Goal: Transaction & Acquisition: Book appointment/travel/reservation

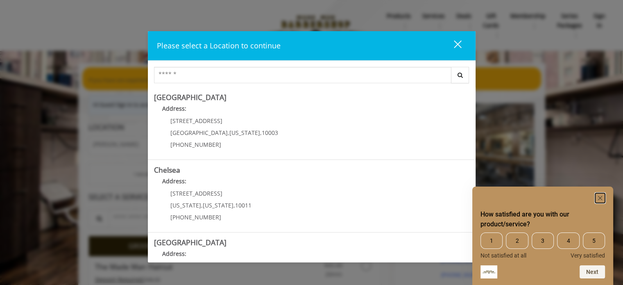
click at [597, 197] on rect "Hide survey" at bounding box center [600, 198] width 10 height 10
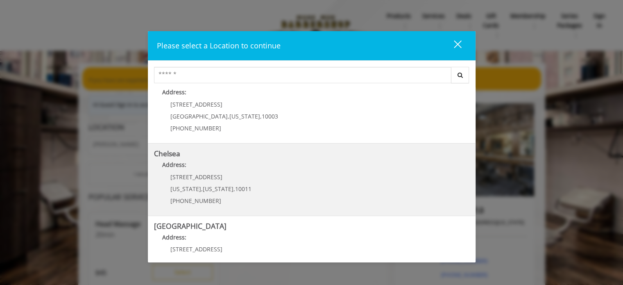
scroll to position [41, 0]
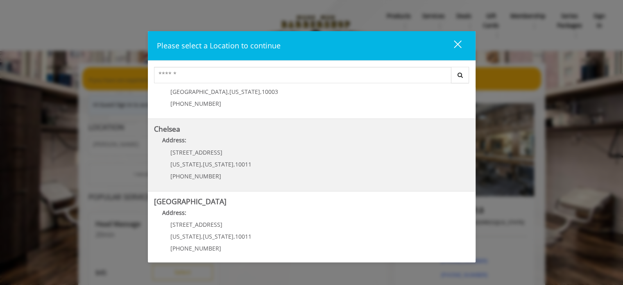
click at [296, 153] on link "Chelsea Address: 169/170 W 23rd St New York , New York , 10011 (917) 639-3902" at bounding box center [311, 155] width 315 height 60
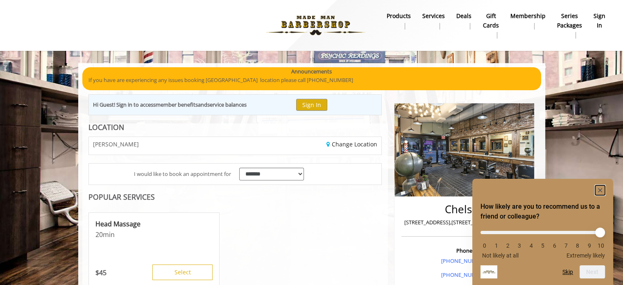
click at [598, 190] on rect "Hide survey" at bounding box center [600, 190] width 10 height 10
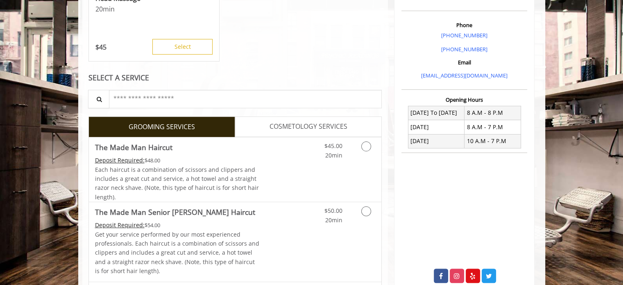
scroll to position [246, 0]
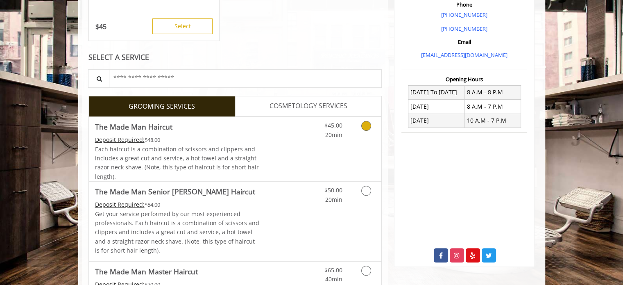
click at [368, 127] on icon "Grooming services" at bounding box center [366, 126] width 10 height 10
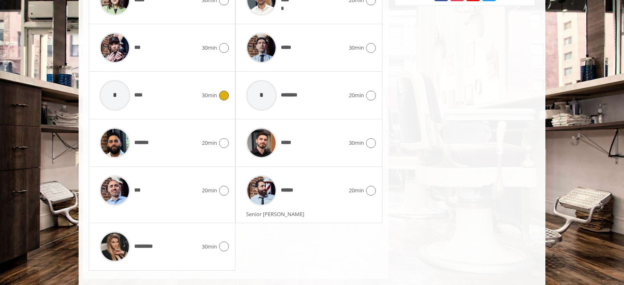
scroll to position [519, 0]
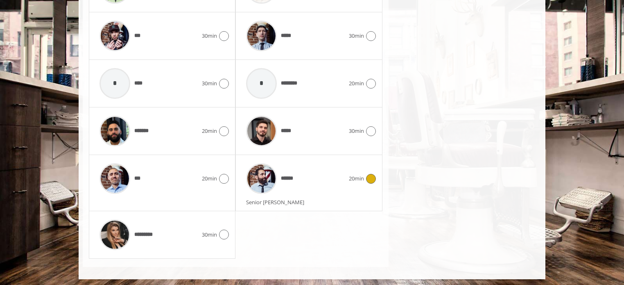
click at [373, 175] on icon at bounding box center [371, 179] width 10 height 10
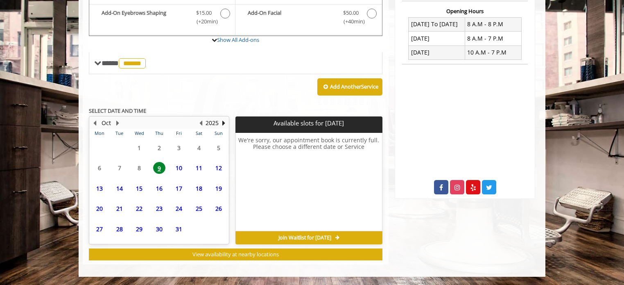
scroll to position [312, 0]
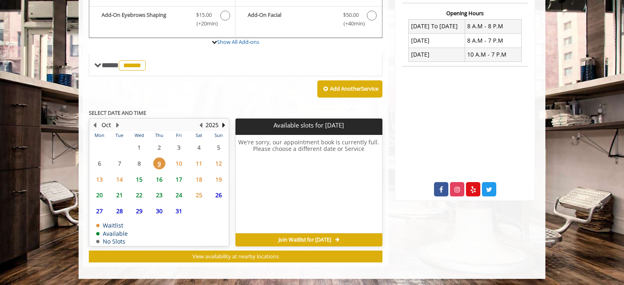
click at [178, 161] on span "10" at bounding box center [179, 163] width 12 height 12
click at [198, 163] on span "11" at bounding box center [199, 163] width 12 height 12
click at [218, 161] on span "12" at bounding box center [219, 163] width 12 height 12
click at [118, 176] on span "14" at bounding box center [119, 179] width 12 height 12
click at [143, 175] on span "15" at bounding box center [139, 179] width 12 height 12
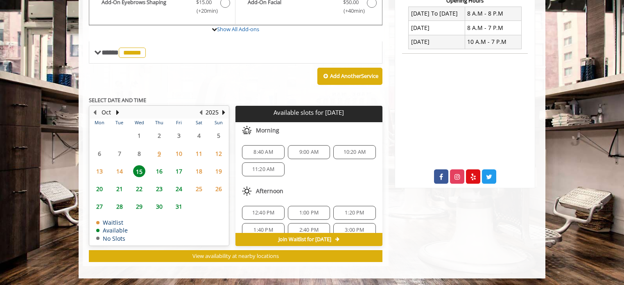
click at [159, 153] on span "9" at bounding box center [159, 153] width 12 height 12
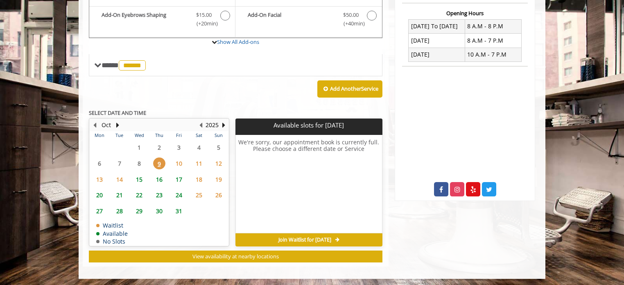
click at [181, 159] on span "10" at bounding box center [179, 163] width 12 height 12
click at [288, 236] on span "Join Waitlist for [DATE]" at bounding box center [305, 239] width 53 height 7
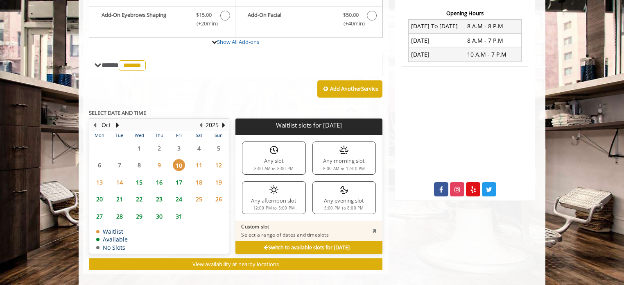
click at [328, 152] on div "Any morning slot 8:00 AM to 12:00 PM" at bounding box center [344, 157] width 63 height 33
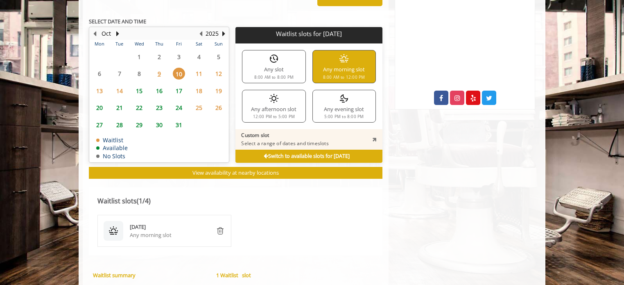
scroll to position [389, 0]
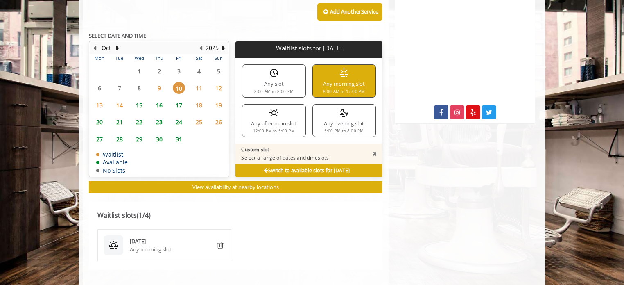
click at [139, 106] on span "15" at bounding box center [139, 105] width 12 height 12
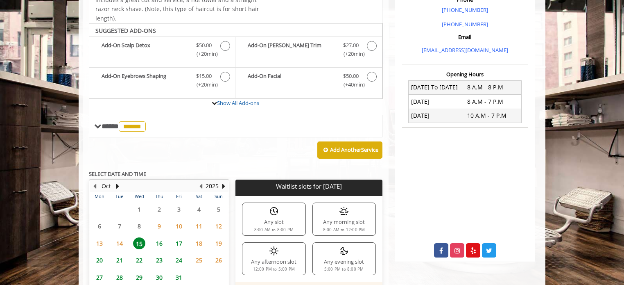
scroll to position [186, 0]
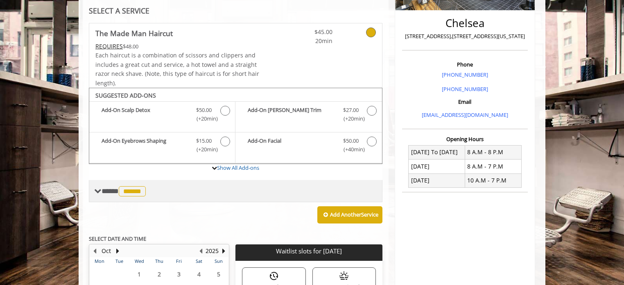
click at [123, 195] on span "******" at bounding box center [132, 191] width 27 height 10
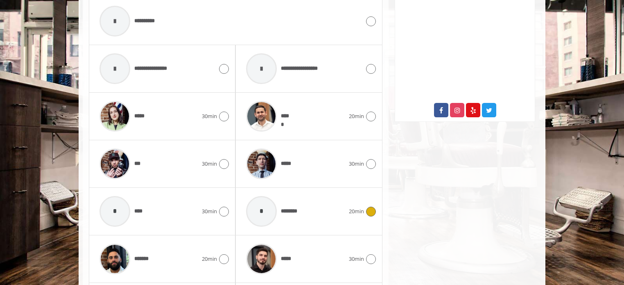
scroll to position [555, 0]
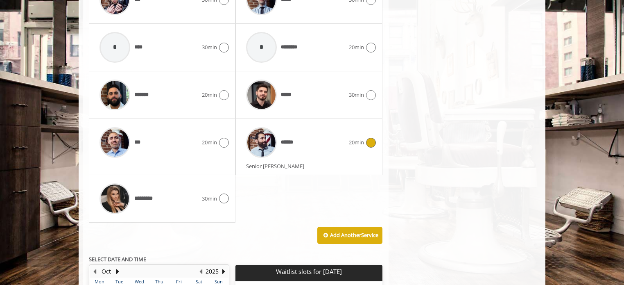
click at [378, 133] on div "****** 20min Senior [PERSON_NAME]" at bounding box center [309, 147] width 147 height 56
click at [372, 139] on icon at bounding box center [371, 143] width 10 height 10
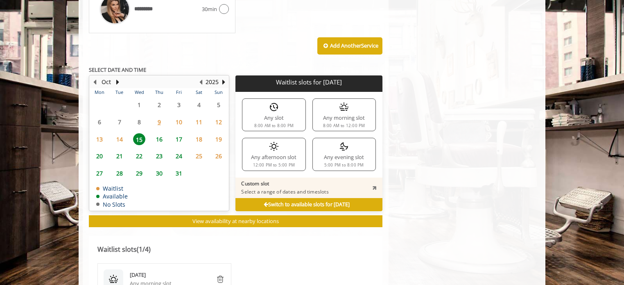
scroll to position [766, 0]
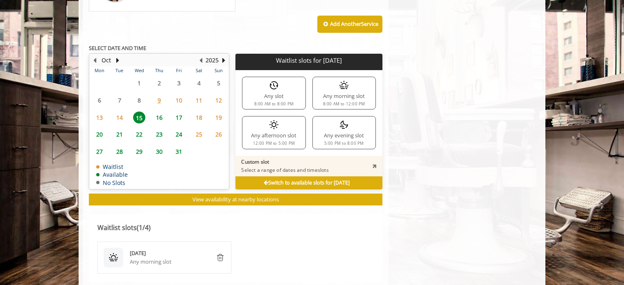
click at [262, 57] on p "Waitlist slots for [DATE]" at bounding box center [309, 60] width 140 height 7
click at [143, 111] on div "15" at bounding box center [139, 117] width 16 height 12
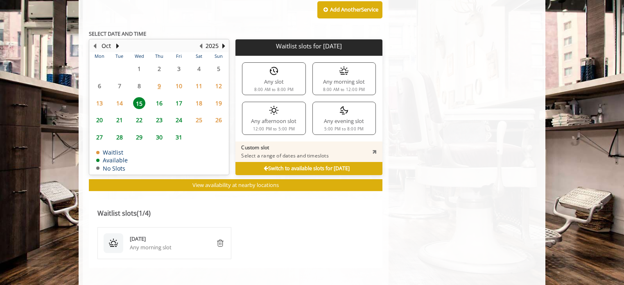
click at [141, 112] on td "22" at bounding box center [139, 119] width 20 height 17
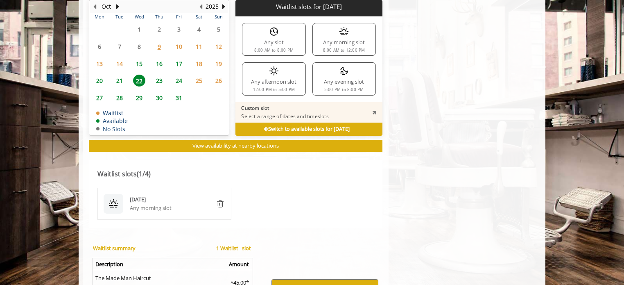
scroll to position [820, 0]
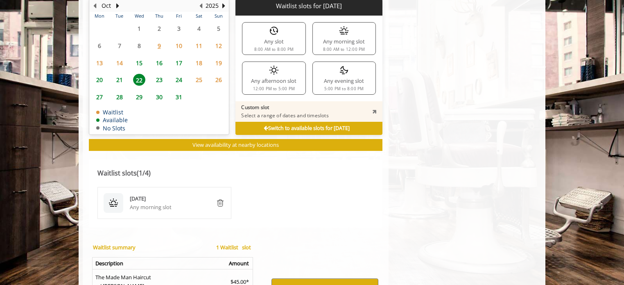
click at [143, 59] on span "15" at bounding box center [139, 63] width 12 height 12
click at [218, 199] on img "remove" at bounding box center [220, 203] width 10 height 10
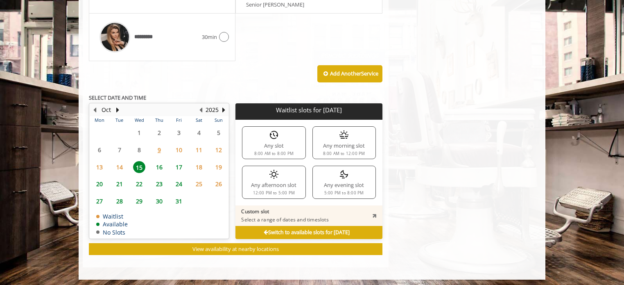
click at [142, 166] on span "15" at bounding box center [139, 167] width 12 height 12
click at [285, 232] on b "Switch to available slots for [DATE]" at bounding box center [307, 232] width 86 height 7
